Goal: Task Accomplishment & Management: Manage account settings

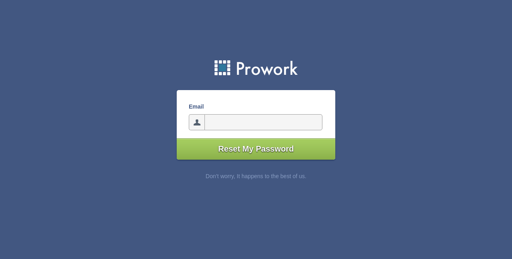
type input"] "[EMAIL_ADDRESS][DOMAIN_NAME]"
click at [239, 148] on input"] "Reset My Password" at bounding box center [256, 148] width 159 height 21
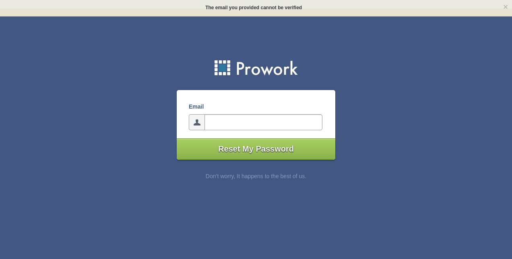
click at [219, 116] on input"] "email" at bounding box center [263, 122] width 118 height 16
type input"] "[EMAIL_ADDRESS][DOMAIN_NAME]"
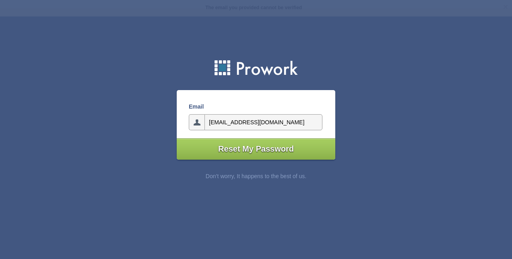
click at [251, 149] on input"] "Reset My Password" at bounding box center [256, 148] width 159 height 21
